Goal: Transaction & Acquisition: Purchase product/service

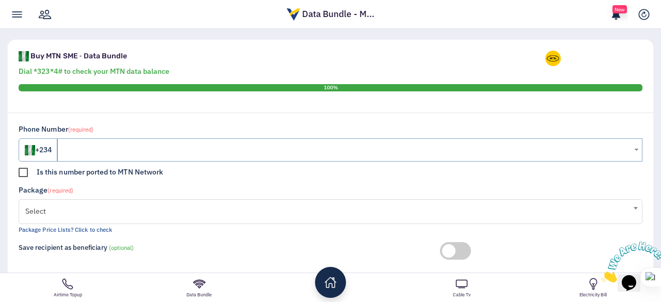
scroll to position [206, 0]
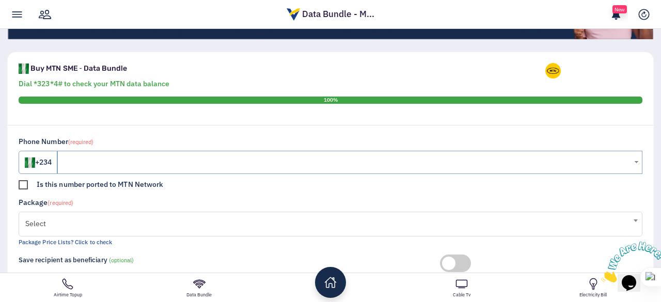
click at [94, 218] on span "Select" at bounding box center [330, 223] width 610 height 21
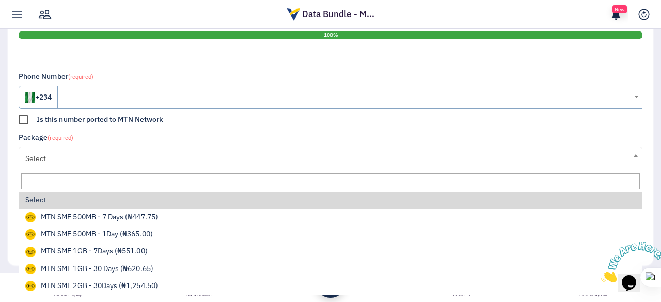
scroll to position [323, 0]
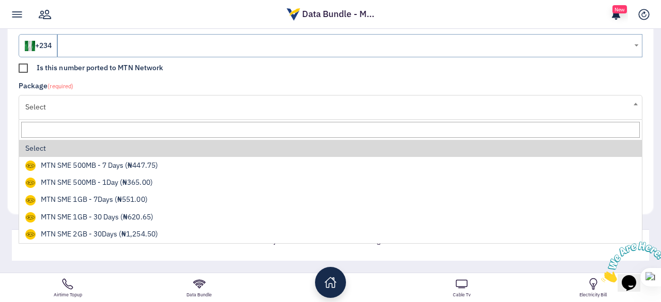
click at [159, 106] on span "Select" at bounding box center [330, 107] width 610 height 21
